Goal: Task Accomplishment & Management: Manage account settings

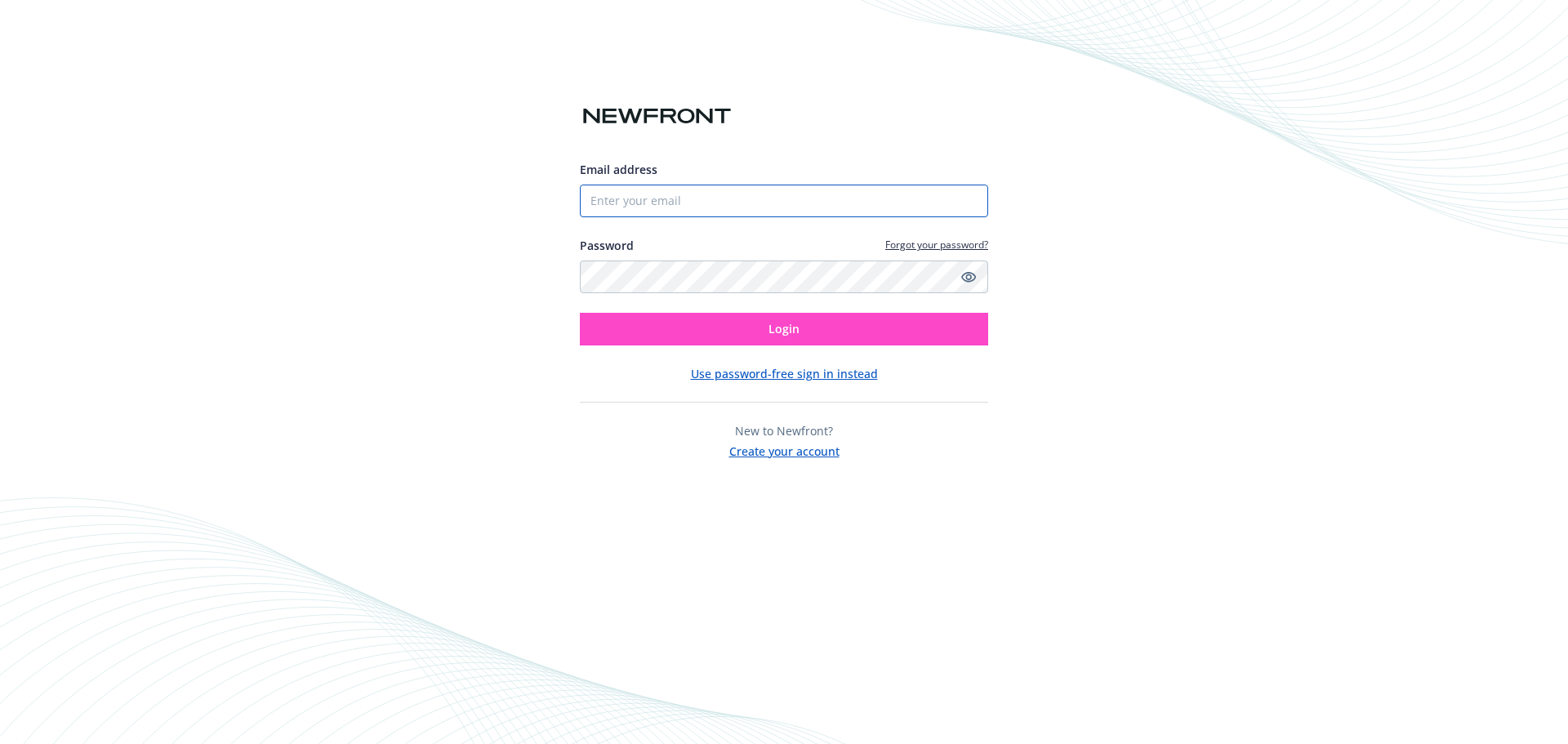
type input "[EMAIL_ADDRESS][PERSON_NAME][DOMAIN_NAME]"
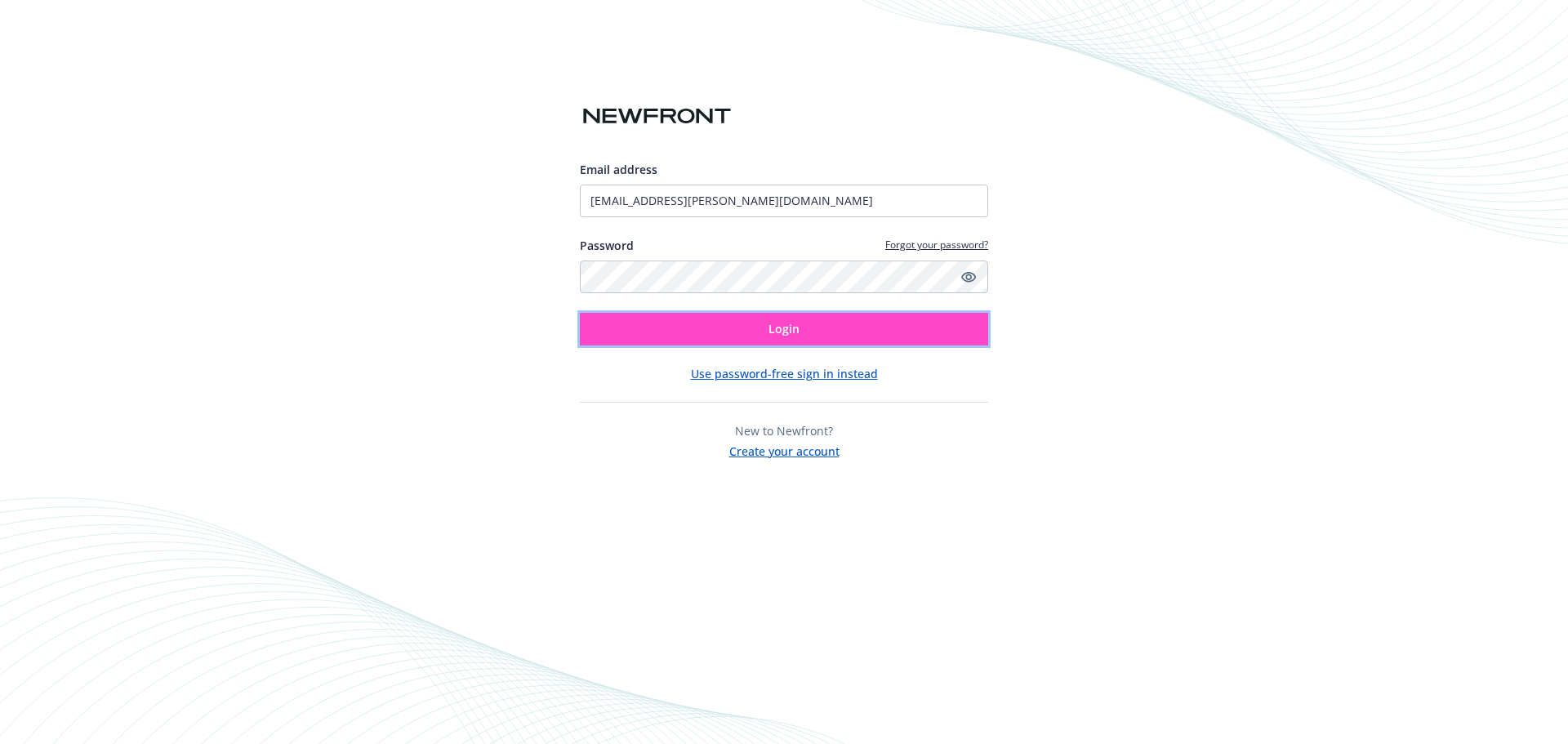
click at [705, 328] on button "Login" at bounding box center [784, 328] width 408 height 33
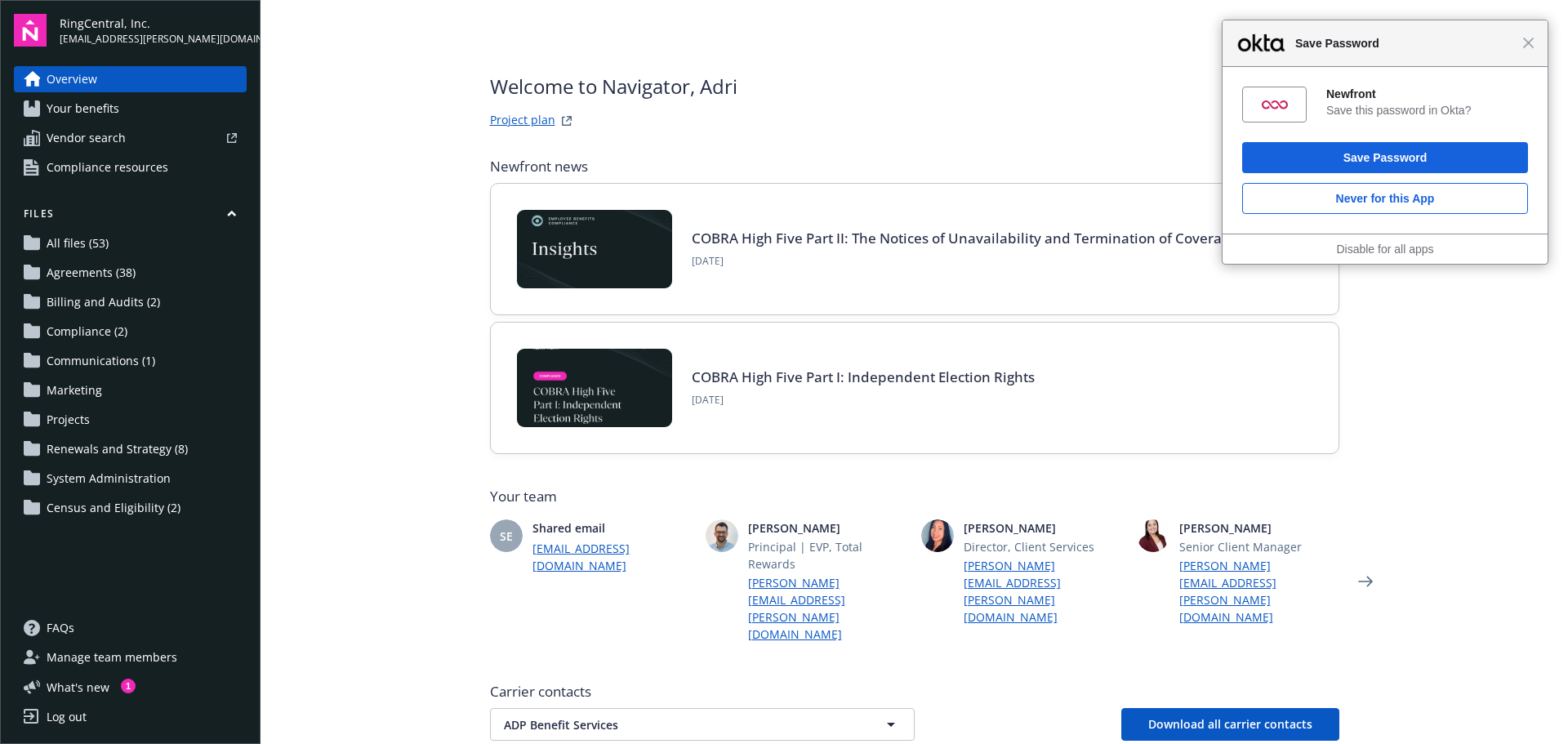
click at [339, 492] on main "Welcome to Navigator , Adri Project plan Newfront news View all news COBRA High…" at bounding box center [913, 372] width 1307 height 744
click at [107, 452] on span "Renewals and Strategy (8)" at bounding box center [116, 450] width 141 height 27
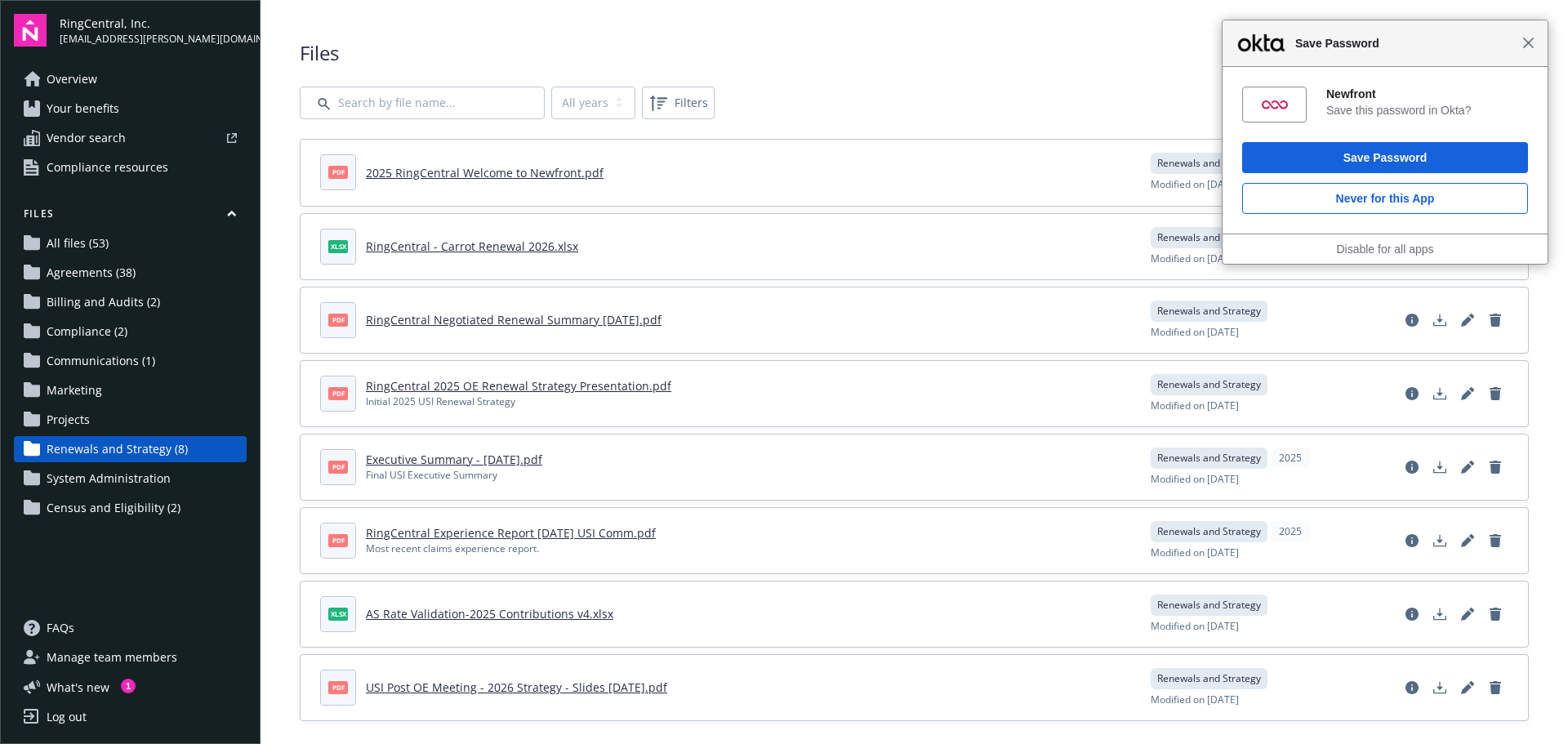
click at [1532, 41] on span "Close" at bounding box center [1527, 43] width 12 height 12
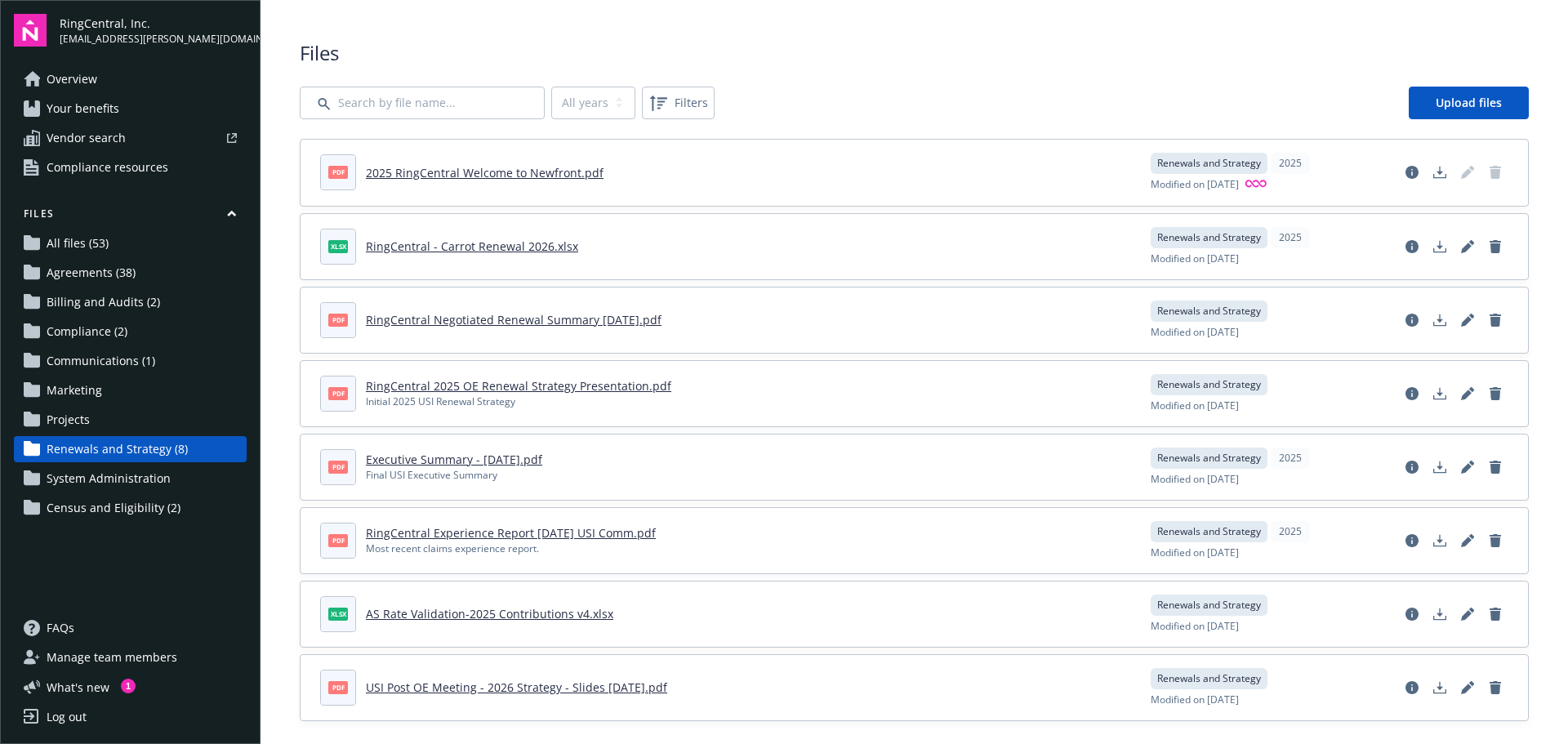
click at [451, 184] on header "pdf 2025 RingCentral Welcome to Newfront.pdf" at bounding box center [725, 172] width 811 height 36
click at [484, 169] on link "2025 RingCentral Welcome to Newfront.pdf" at bounding box center [484, 172] width 238 height 15
click at [145, 287] on div "Files All files (53) Agreements (38) Billing and Audits (2) Compliance (2) Comm…" at bounding box center [131, 363] width 233 height 314
click at [144, 277] on link "Agreements (38)" at bounding box center [131, 273] width 233 height 27
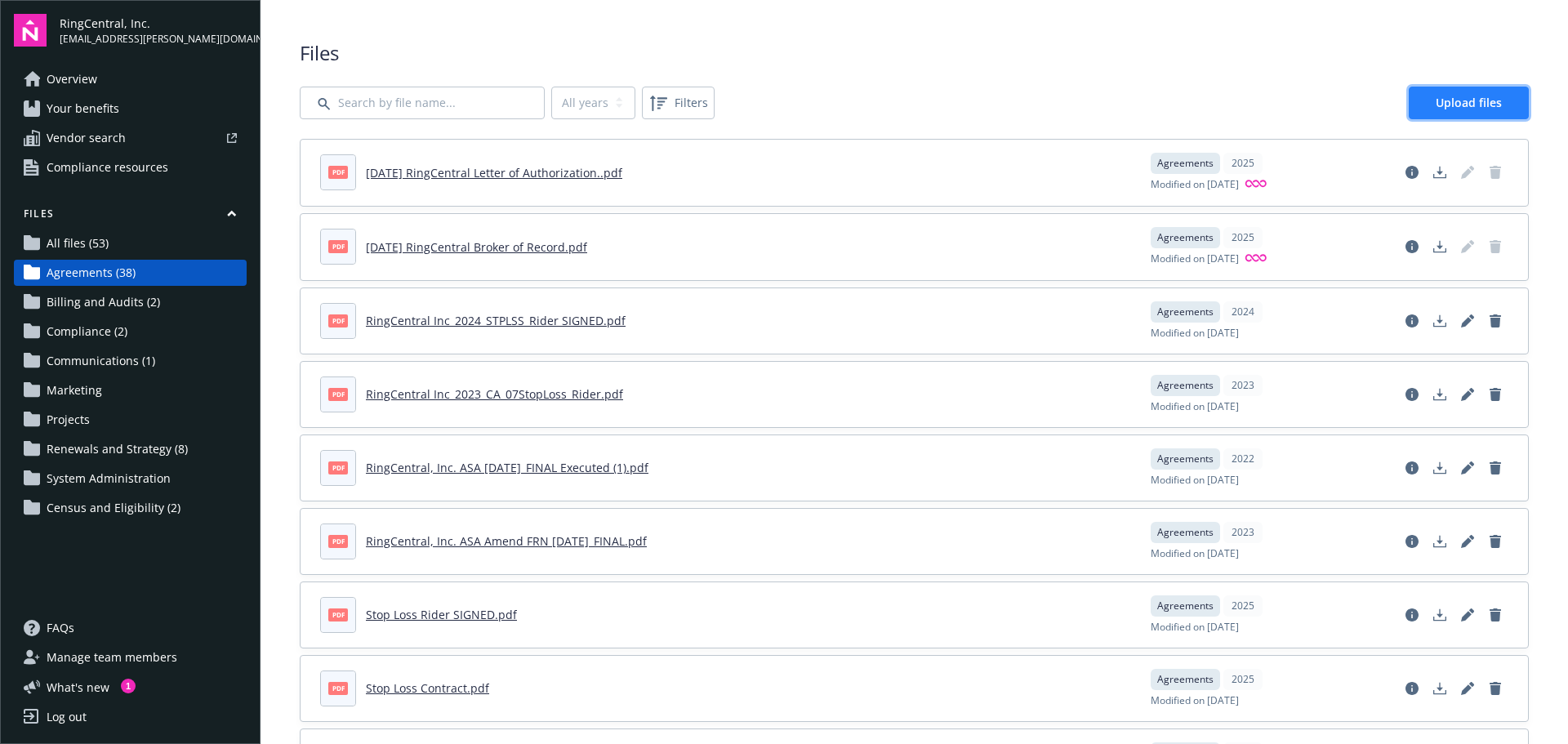
click at [1479, 93] on link "Upload files" at bounding box center [1468, 102] width 120 height 33
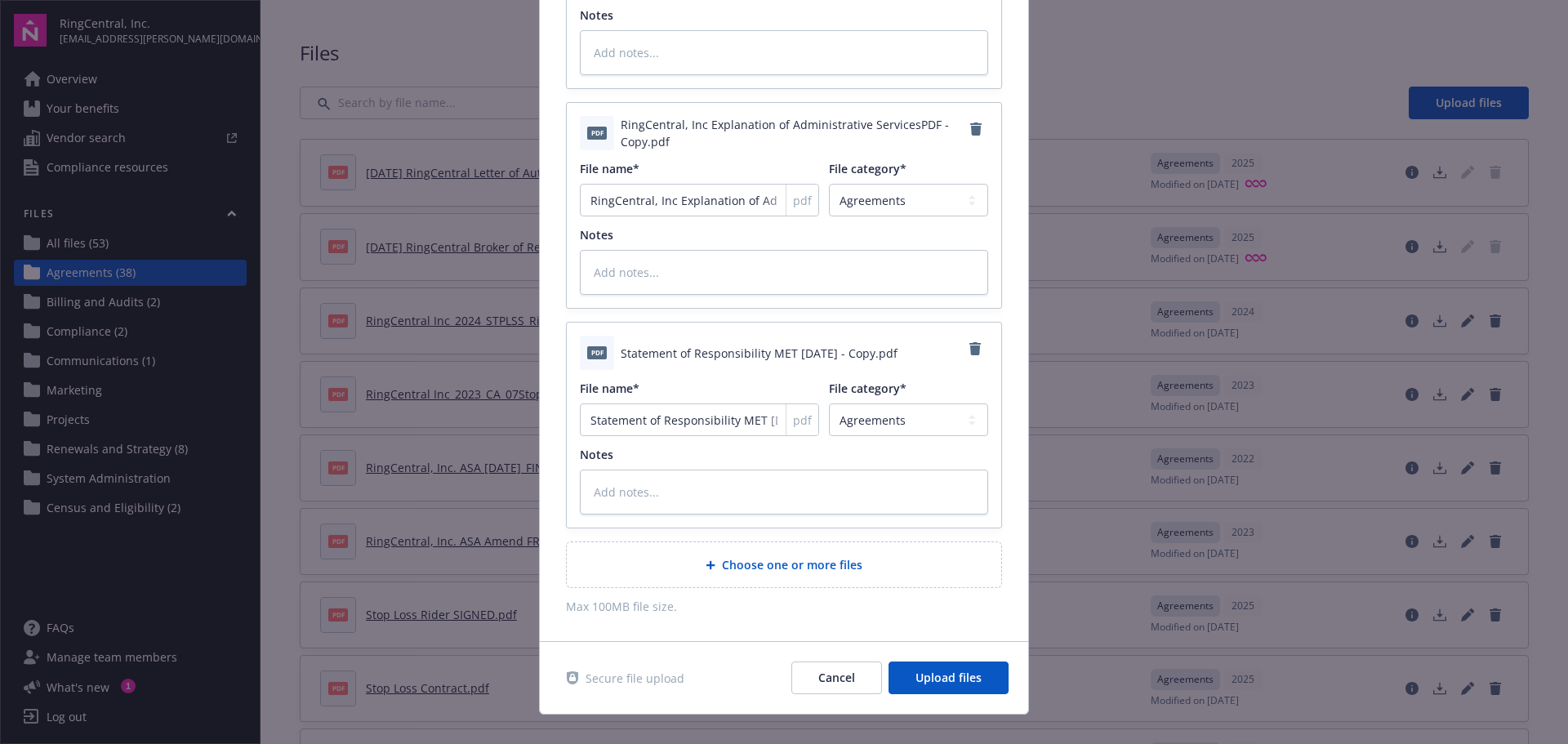
scroll to position [281, 0]
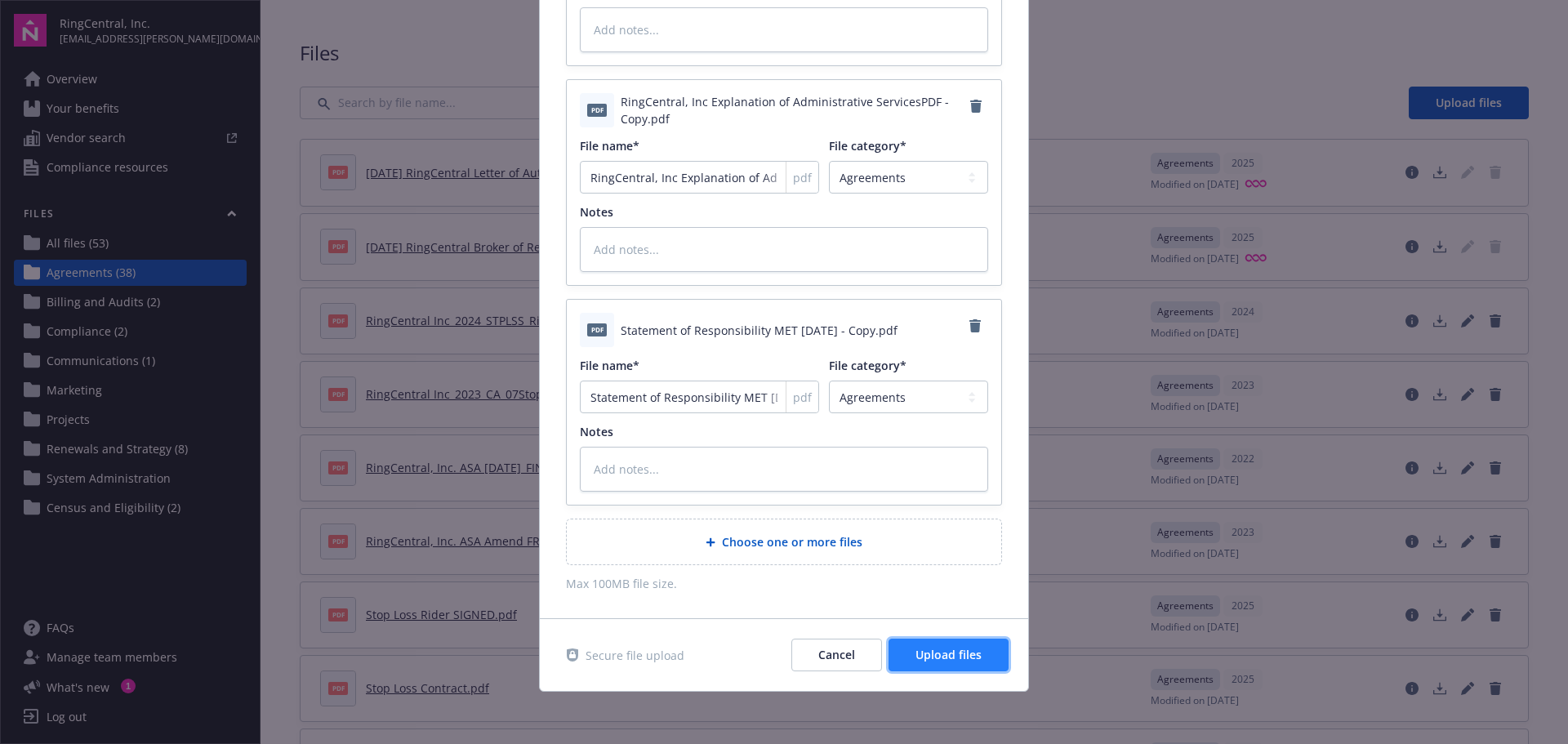
click at [936, 651] on span "Upload files" at bounding box center [948, 654] width 66 height 15
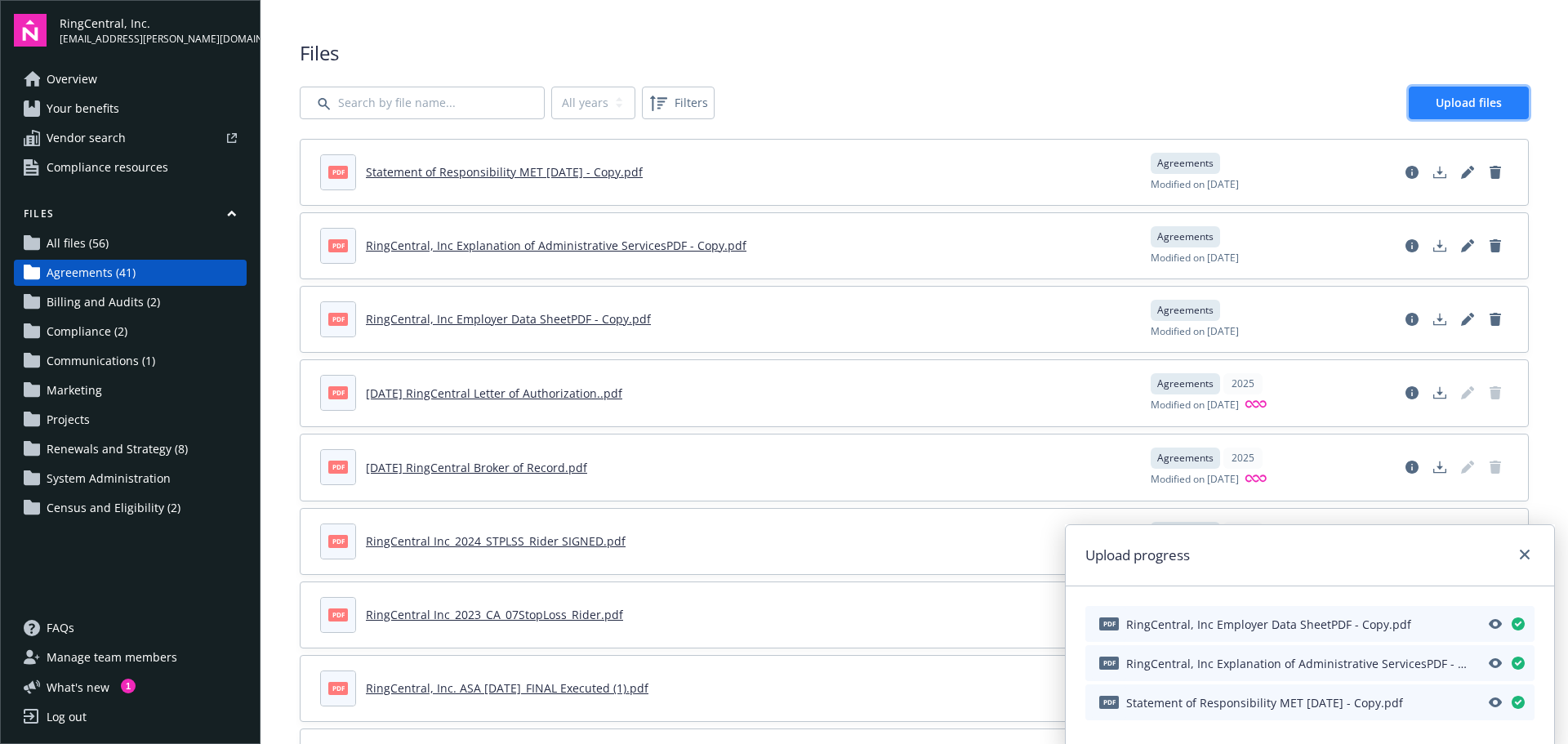
click at [1503, 109] on link "Upload files" at bounding box center [1468, 102] width 120 height 33
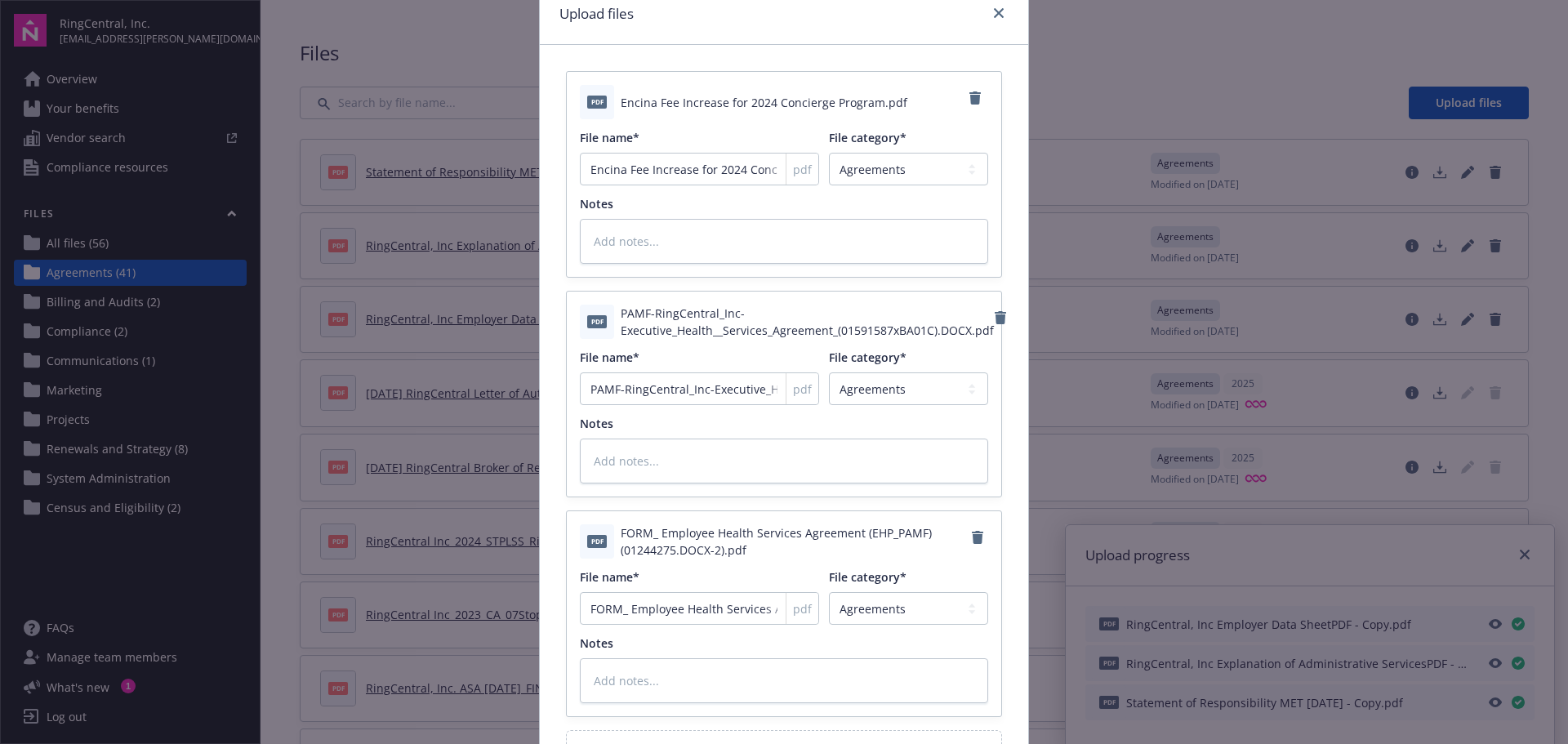
scroll to position [281, 0]
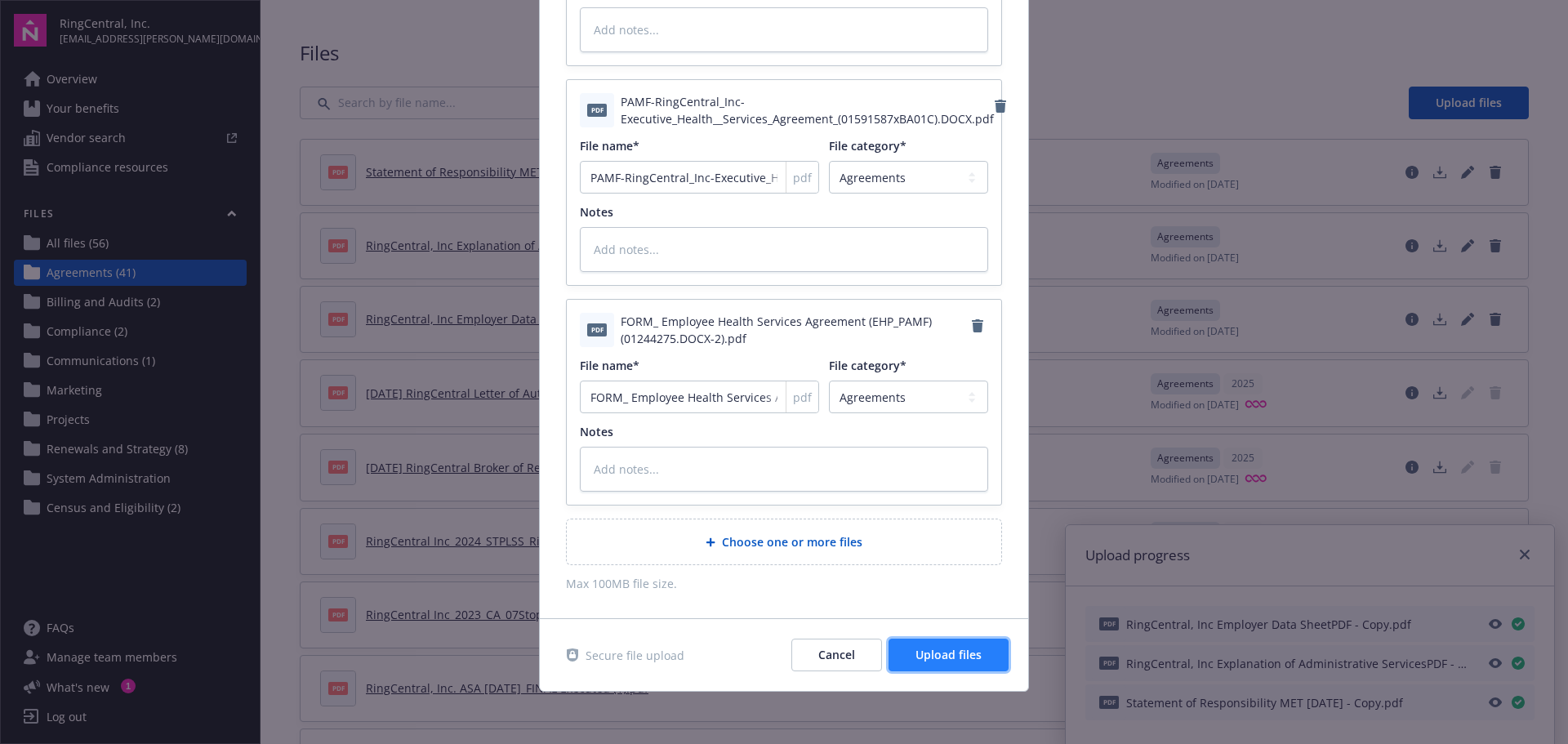
click at [919, 647] on button "Upload files" at bounding box center [948, 655] width 120 height 33
type textarea "x"
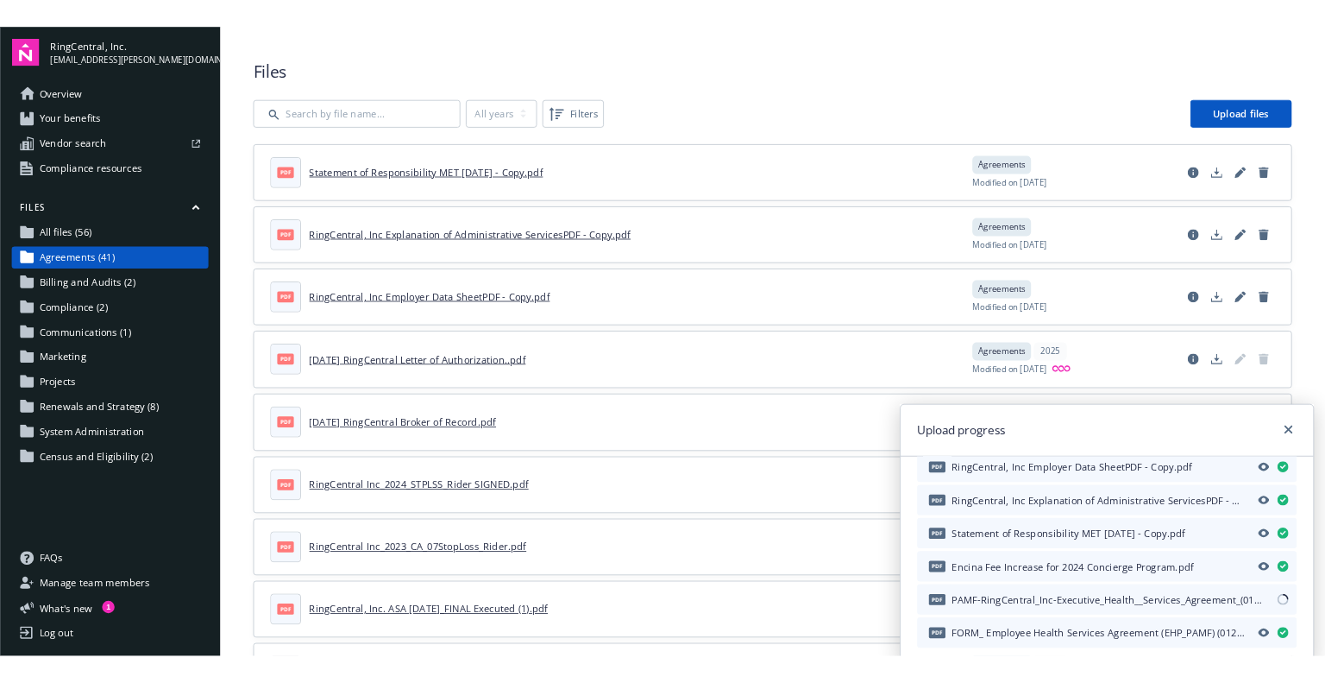
scroll to position [41, 0]
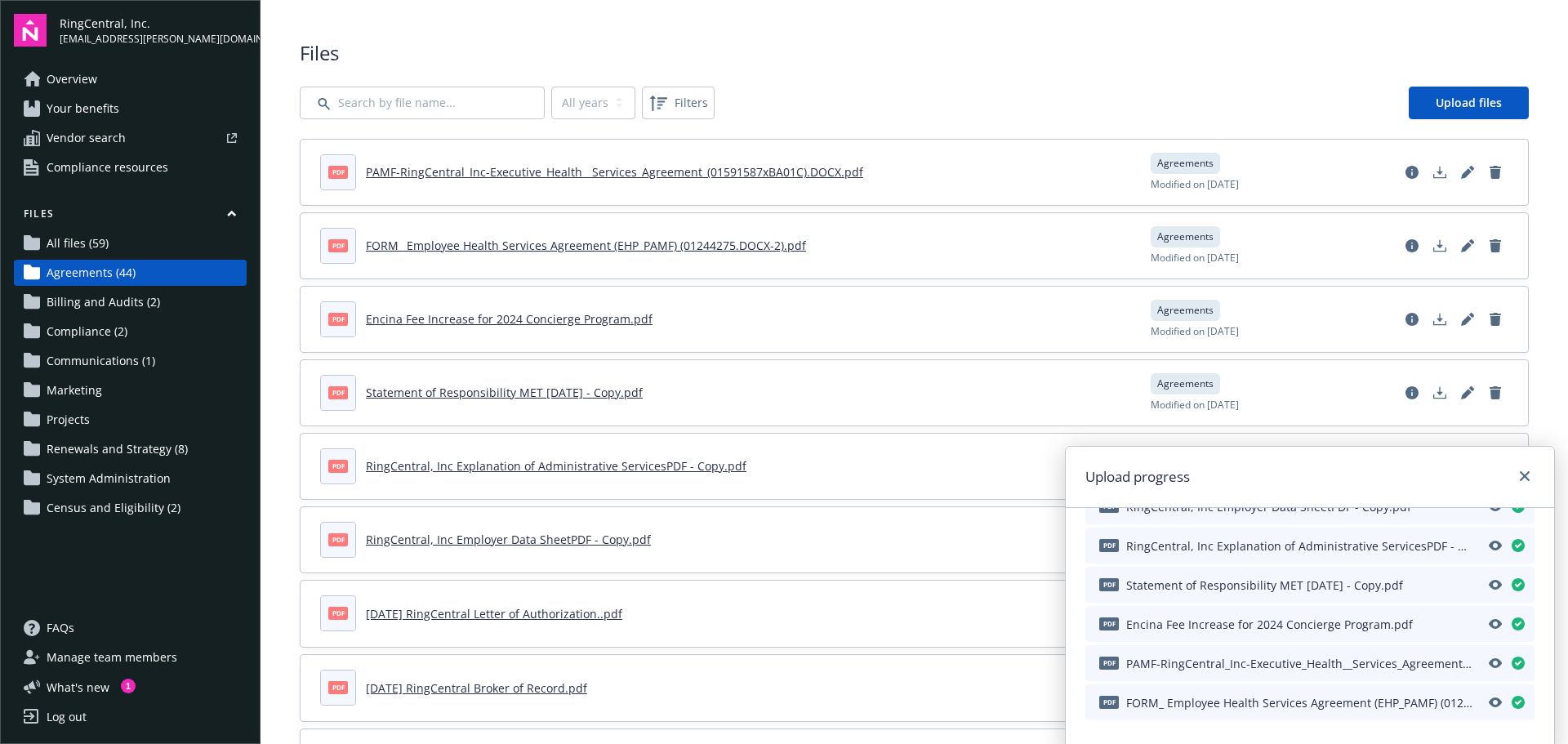
click at [75, 407] on span "Projects" at bounding box center [68, 420] width 44 height 27
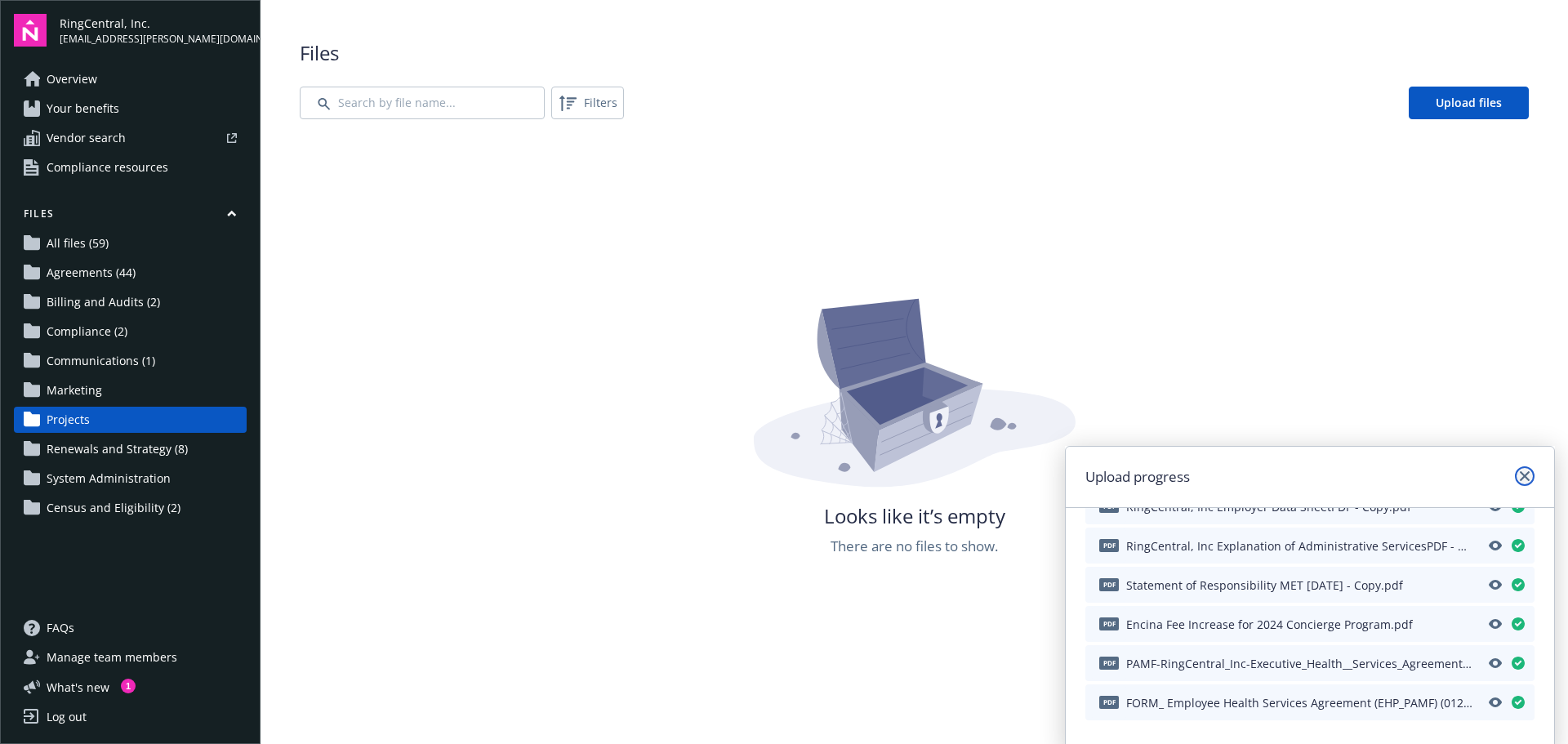
click at [1529, 477] on link "close" at bounding box center [1524, 476] width 20 height 20
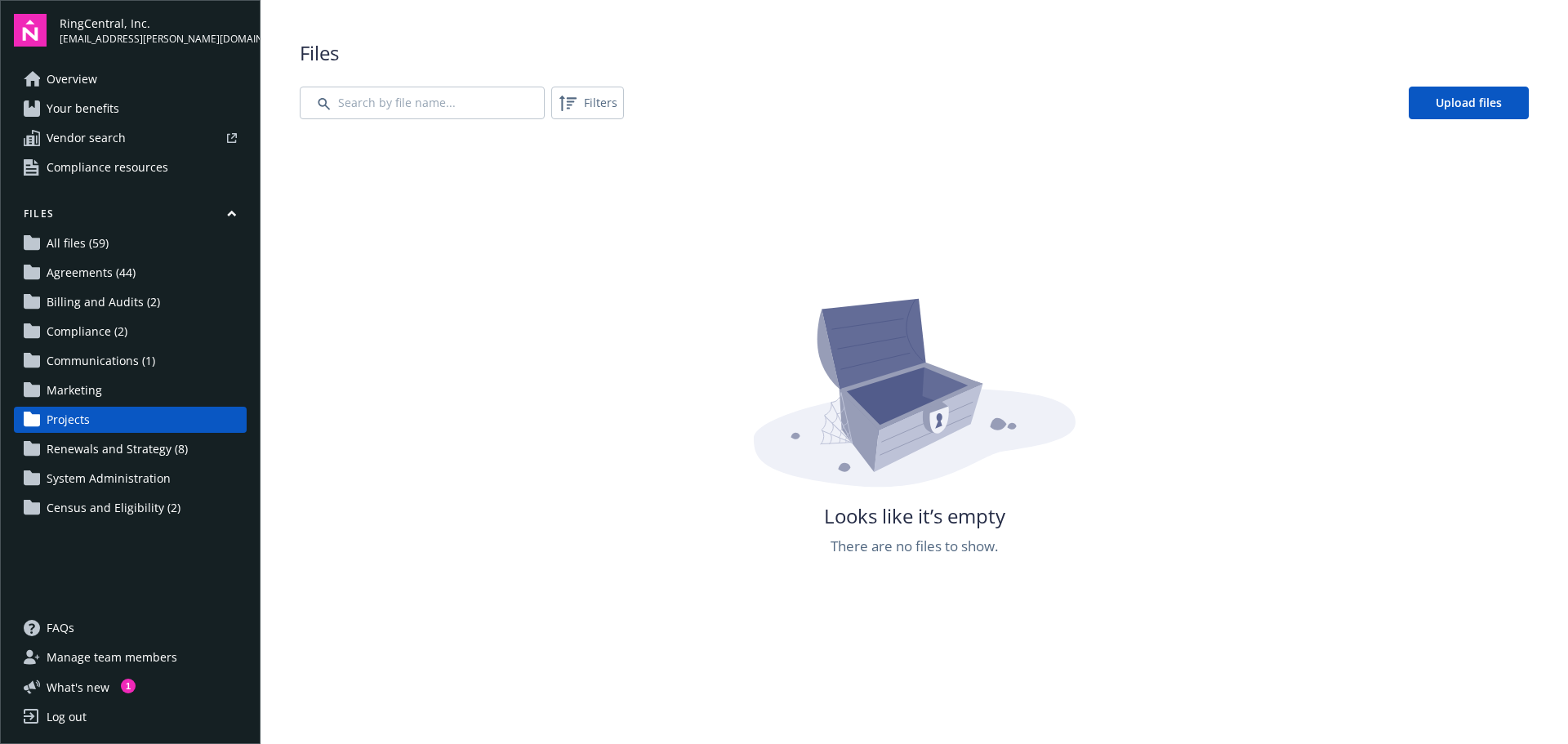
drag, startPoint x: 604, startPoint y: 242, endPoint x: 511, endPoint y: 197, distance: 103.3
click at [511, 197] on div "Looks like it’s empty There are no files to show." at bounding box center [914, 511] width 1229 height 744
click at [498, 98] on input "Search by file name..." at bounding box center [422, 102] width 245 height 33
click at [90, 414] on link "Projects" at bounding box center [131, 420] width 233 height 27
drag, startPoint x: 90, startPoint y: 415, endPoint x: 477, endPoint y: 482, distance: 392.8
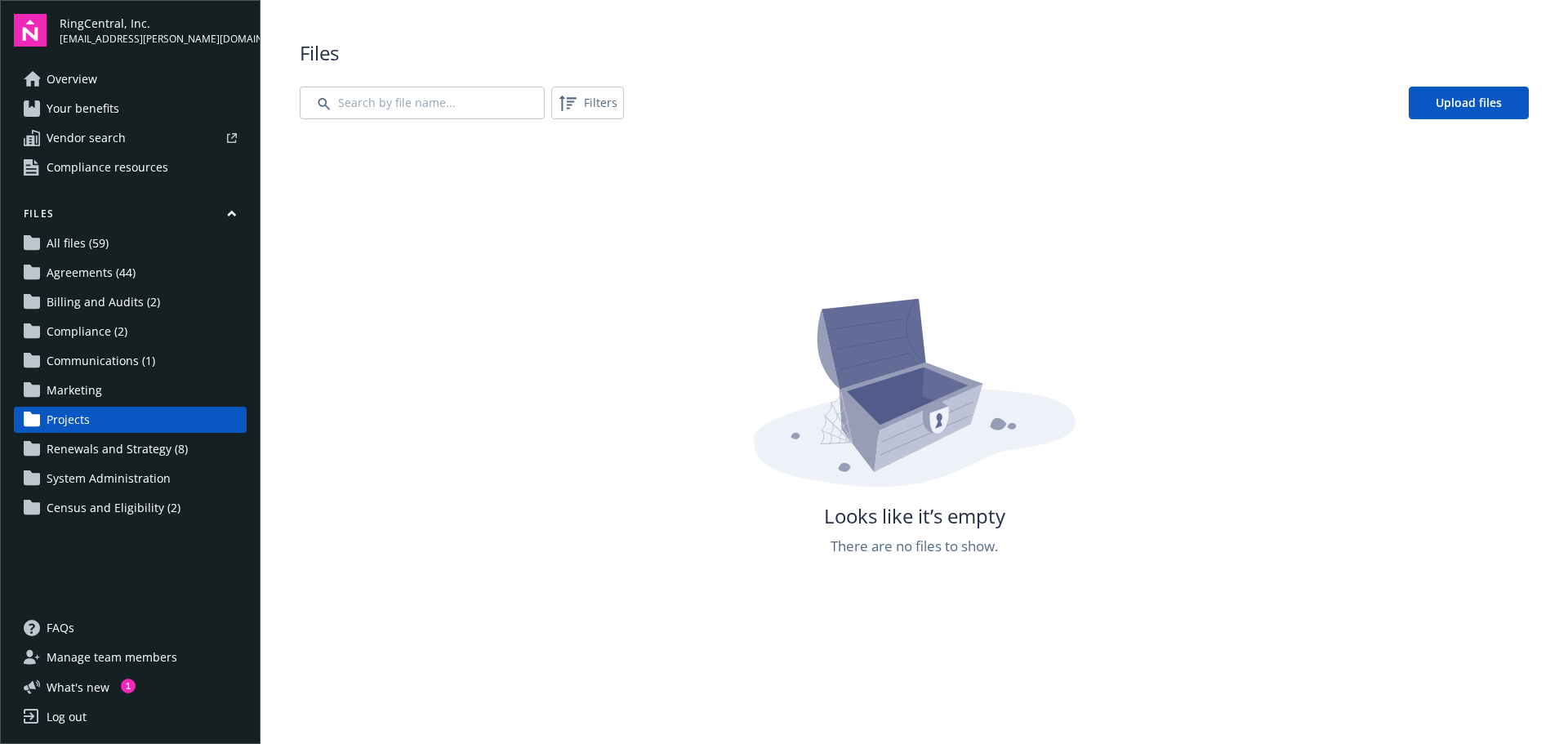
click at [477, 482] on div "Looks like it’s empty There are no files to show." at bounding box center [914, 667] width 1229 height 744
click at [65, 419] on span "Projects" at bounding box center [68, 420] width 44 height 27
drag, startPoint x: 129, startPoint y: 666, endPoint x: 143, endPoint y: 656, distance: 17.2
click at [129, 666] on span "Manage team members" at bounding box center [112, 658] width 131 height 27
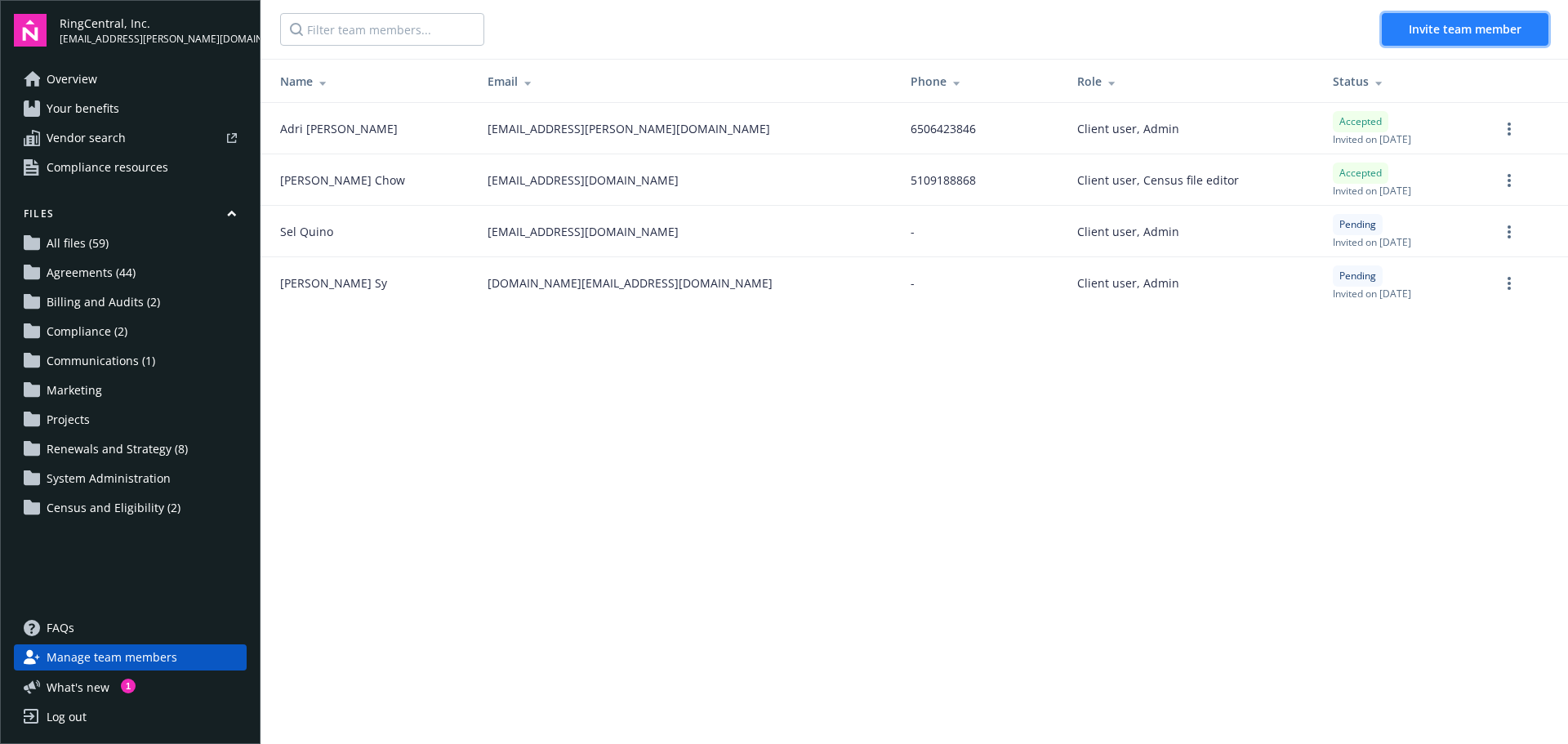
click at [1432, 39] on button "Invite team member" at bounding box center [1465, 29] width 167 height 33
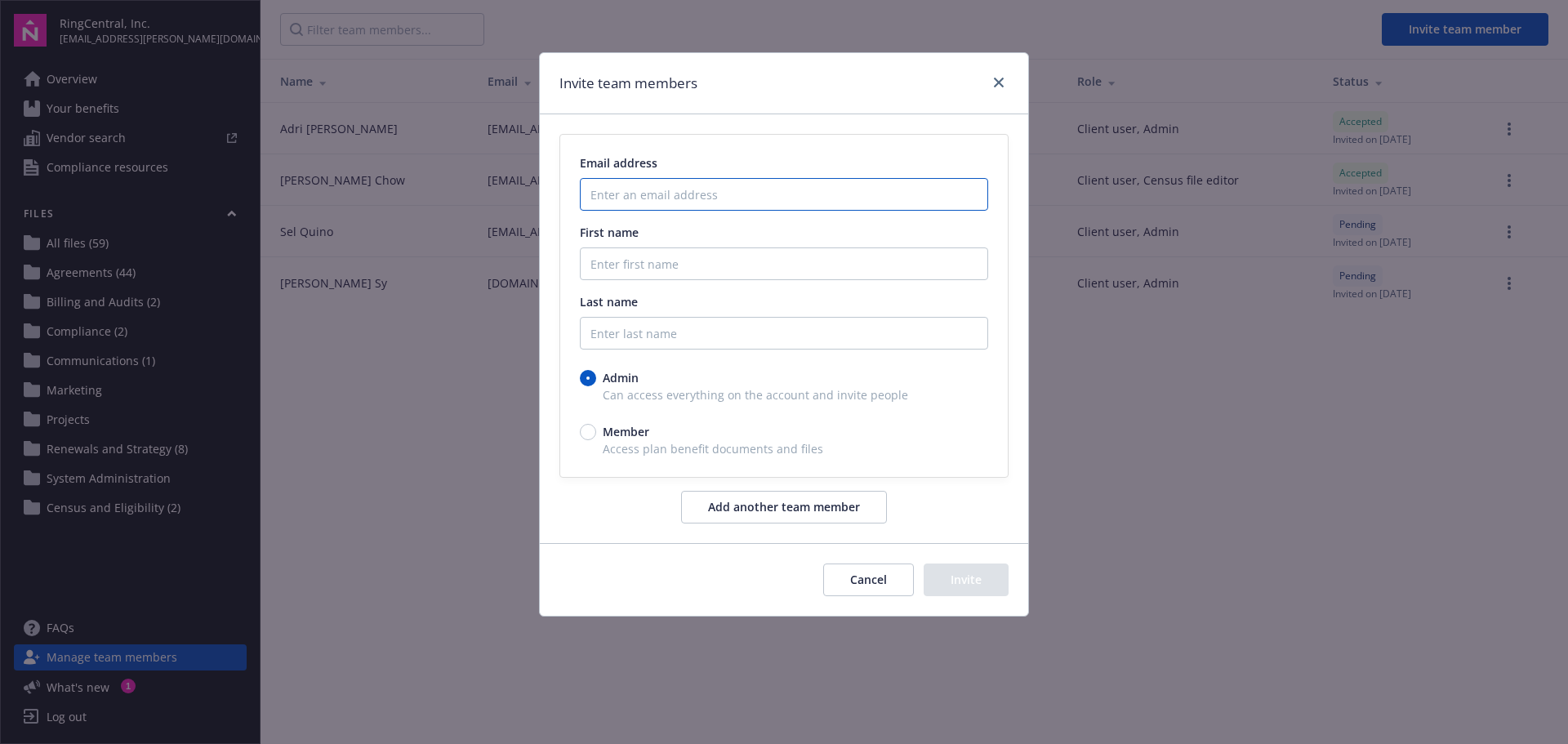
click at [677, 197] on input "Enter an email address" at bounding box center [784, 194] width 408 height 33
type input "n"
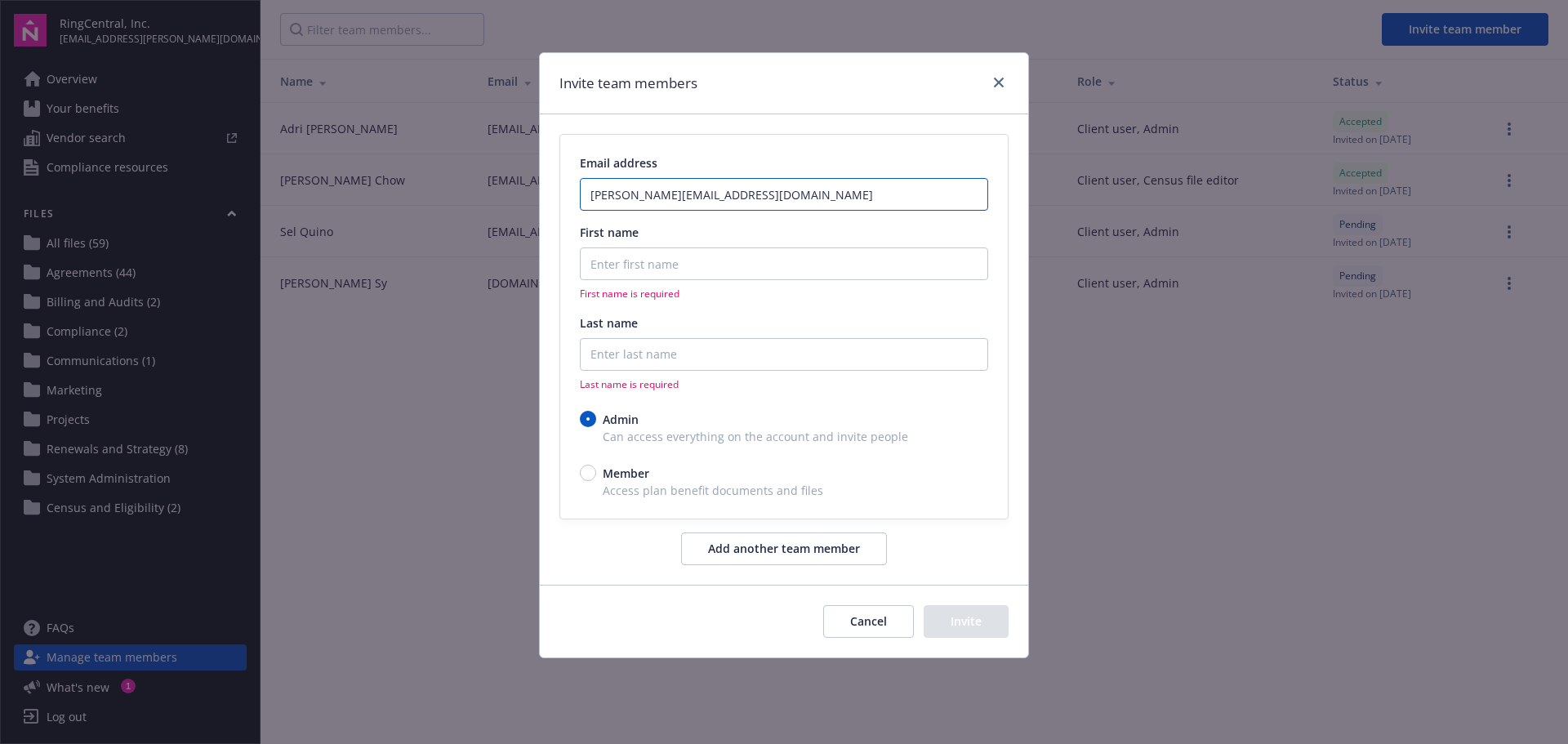
type input "andrew.dee@ringcentral.com"
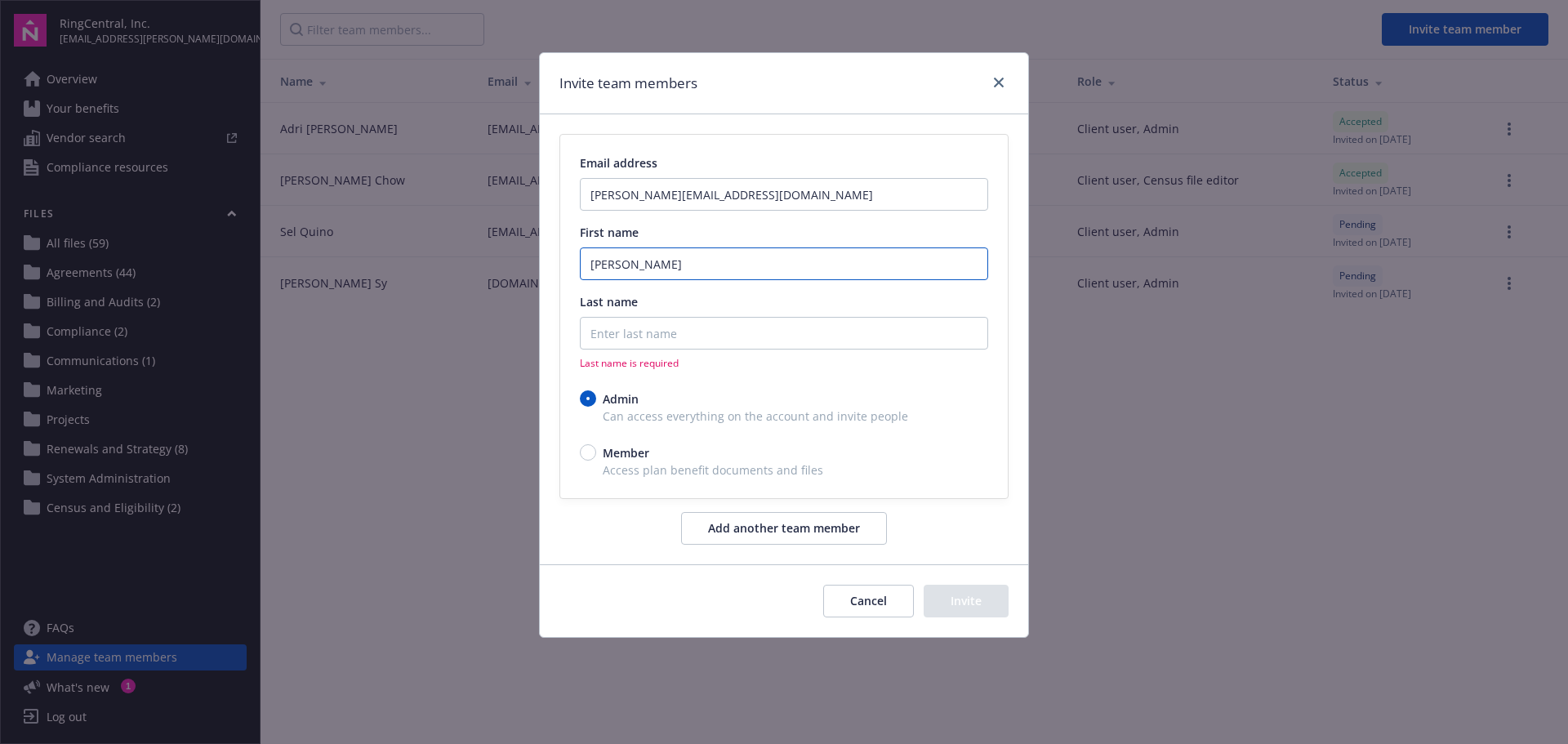
type input "Andrew"
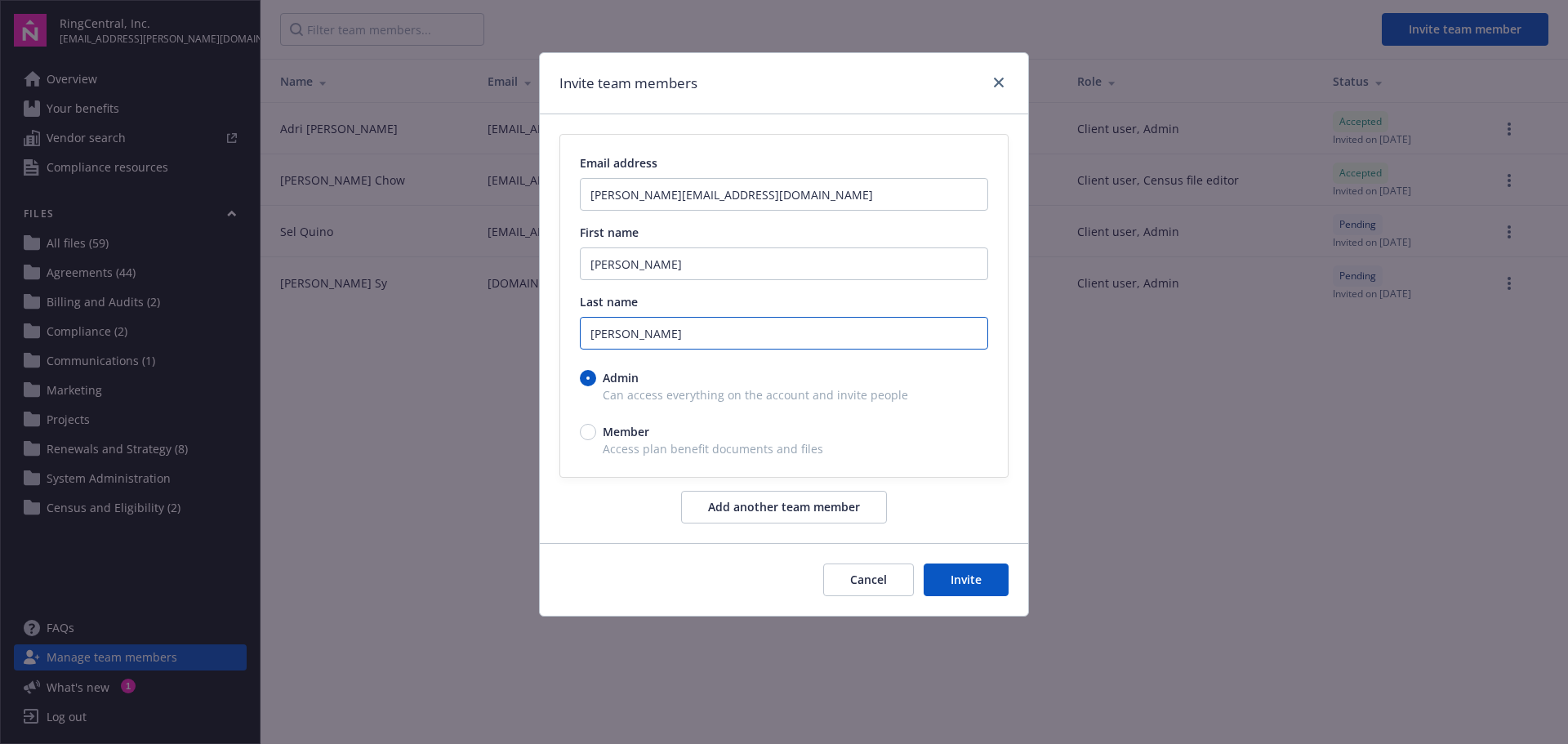
type input "Dee"
click at [959, 585] on button "Invite" at bounding box center [966, 579] width 85 height 33
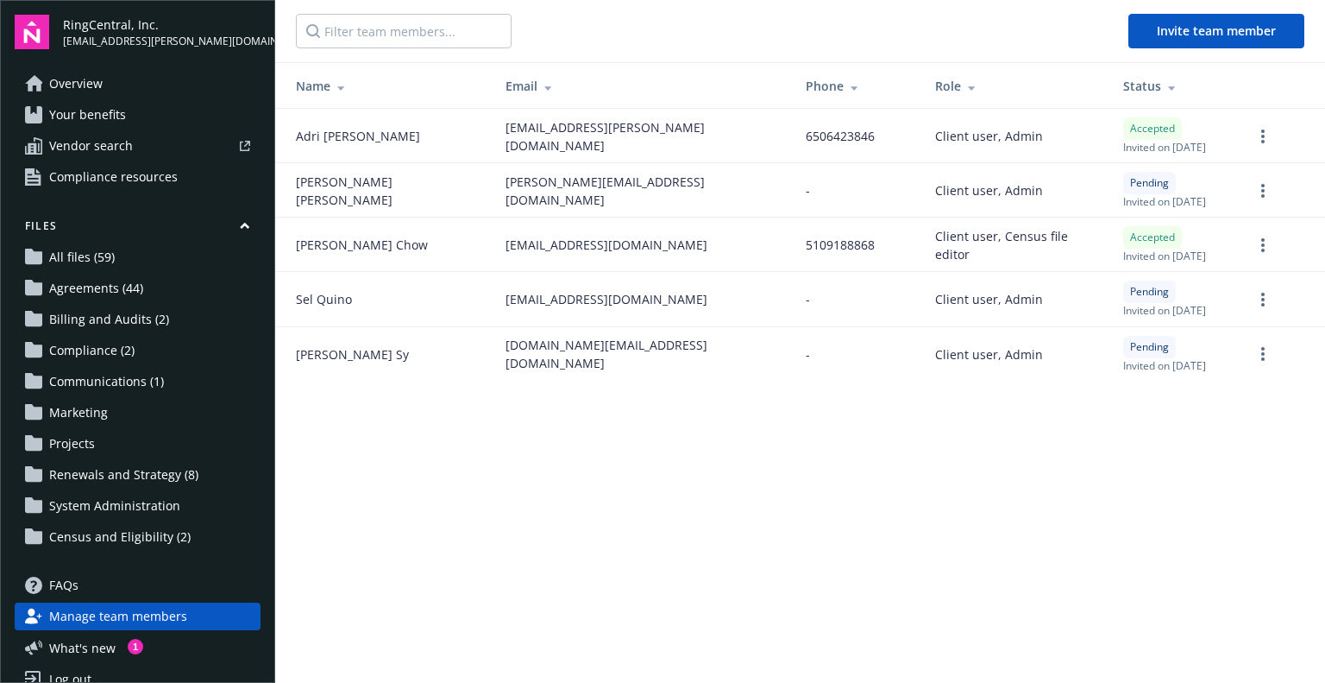
click at [695, 496] on main "Invite team member Name Email Phone Role Status Adri Jagoda adri.jagoda@ringcen…" at bounding box center [800, 341] width 1050 height 683
